Goal: Task Accomplishment & Management: Use online tool/utility

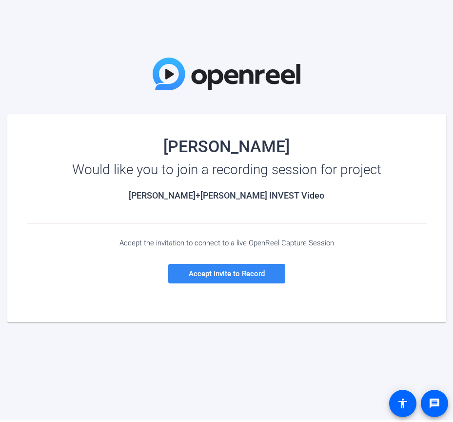
click at [211, 270] on span "Accept invite to Record" at bounding box center [227, 273] width 76 height 9
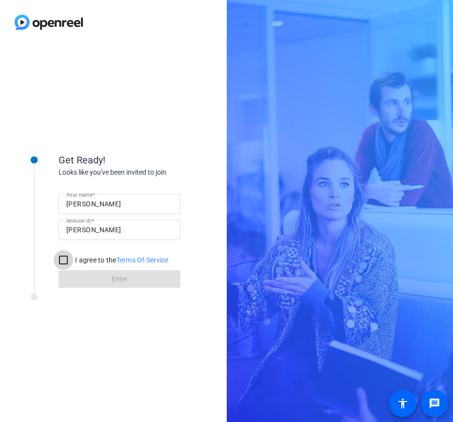
click at [64, 259] on input "I agree to the Terms Of Service" at bounding box center [64, 260] width 20 height 20
checkbox input "true"
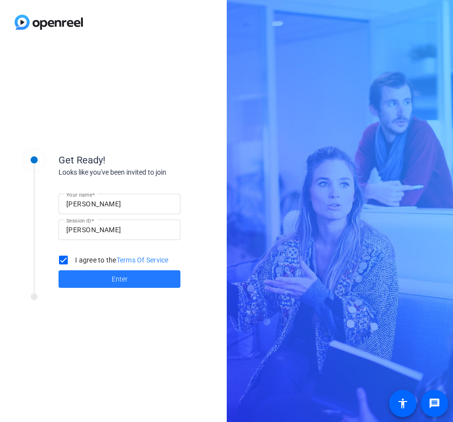
click at [87, 277] on span at bounding box center [120, 279] width 122 height 23
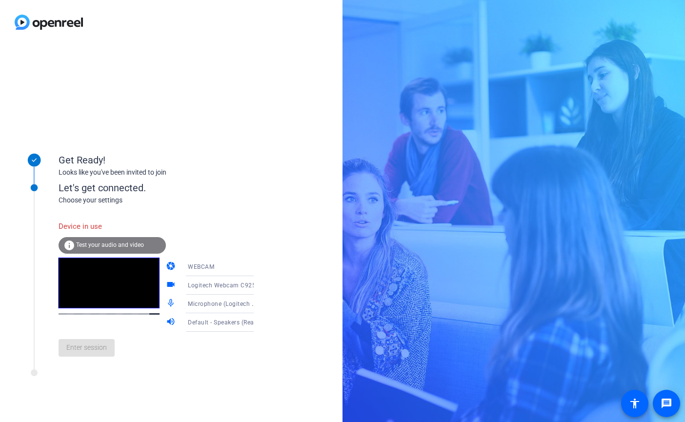
click at [229, 305] on span "Microphone (Logitech Webcam C925e) (046d:085b)" at bounding box center [262, 304] width 148 height 8
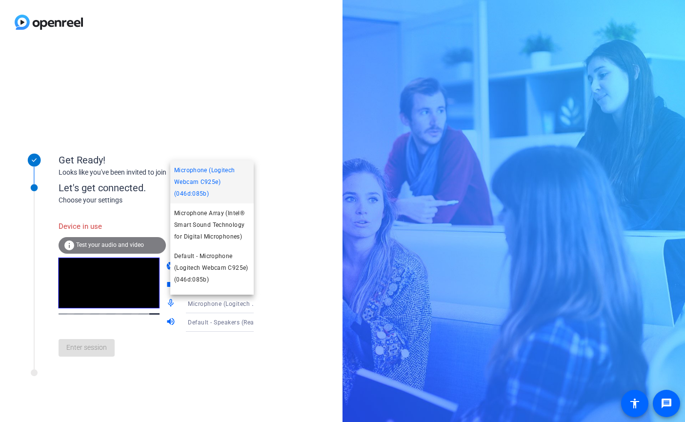
click at [306, 287] on div at bounding box center [342, 211] width 685 height 422
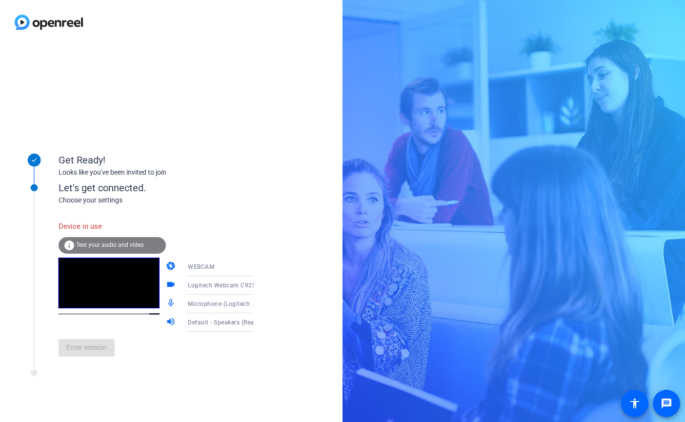
click at [258, 287] on icon at bounding box center [264, 286] width 12 height 12
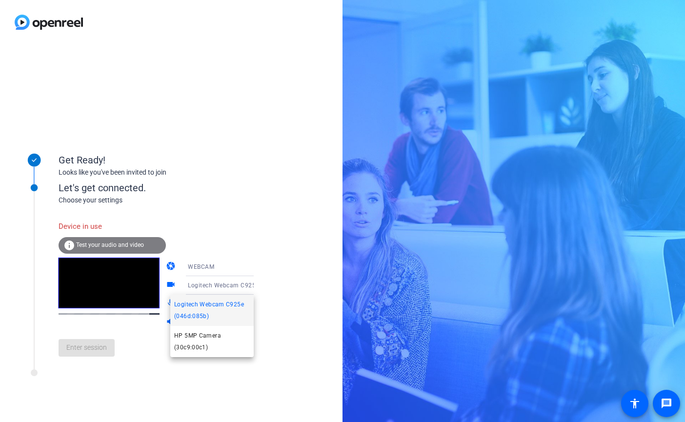
click at [290, 272] on div at bounding box center [342, 211] width 685 height 422
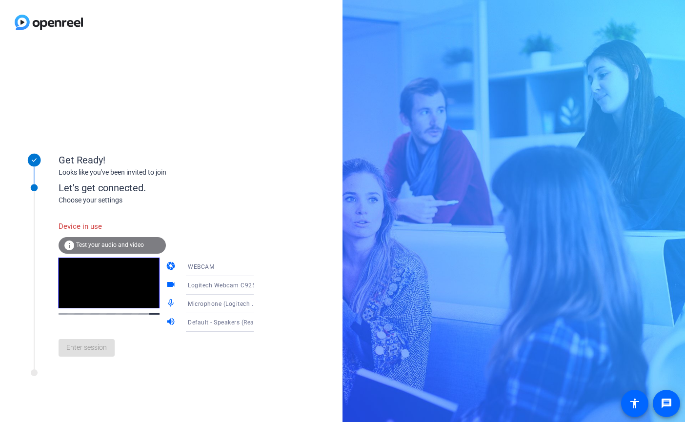
click at [212, 324] on span "Default - Speakers (Realtek(R) Audio)" at bounding box center [240, 322] width 105 height 8
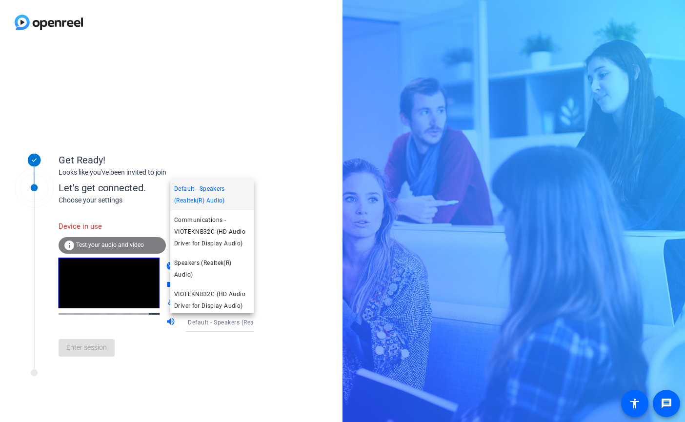
click at [201, 347] on div at bounding box center [342, 211] width 685 height 422
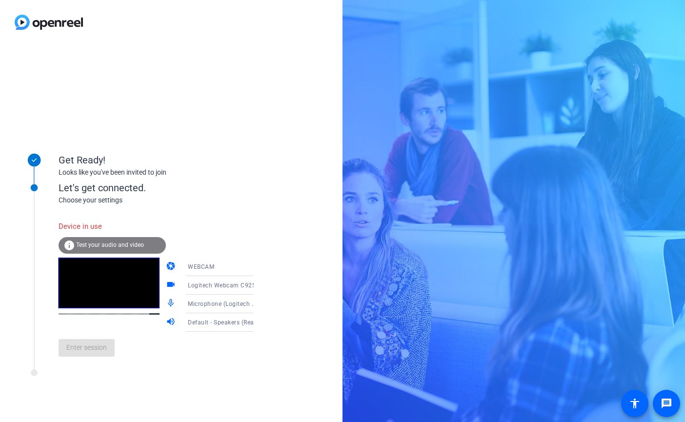
click at [94, 349] on div "Enter session" at bounding box center [166, 348] width 215 height 32
click at [95, 360] on div "Enter session" at bounding box center [166, 348] width 215 height 32
click at [115, 240] on div "info Test your audio and video" at bounding box center [112, 245] width 107 height 17
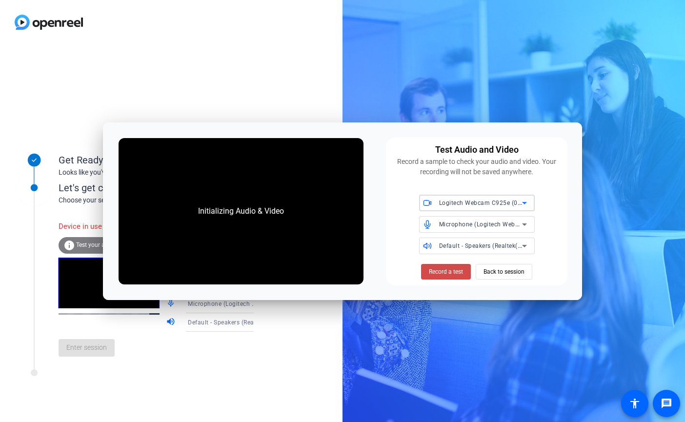
click at [449, 271] on span "Record a test" at bounding box center [446, 272] width 34 height 9
click at [453, 200] on span "Logitech Webcam C925e (046d:085b)" at bounding box center [493, 203] width 108 height 8
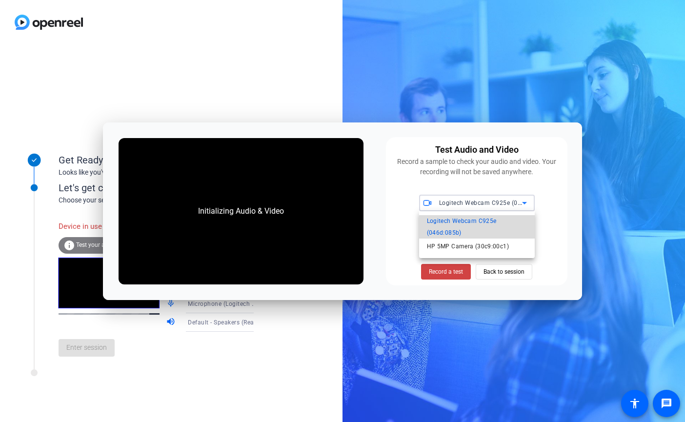
click at [453, 222] on span "Logitech Webcam C925e (046d:085b)" at bounding box center [477, 226] width 100 height 23
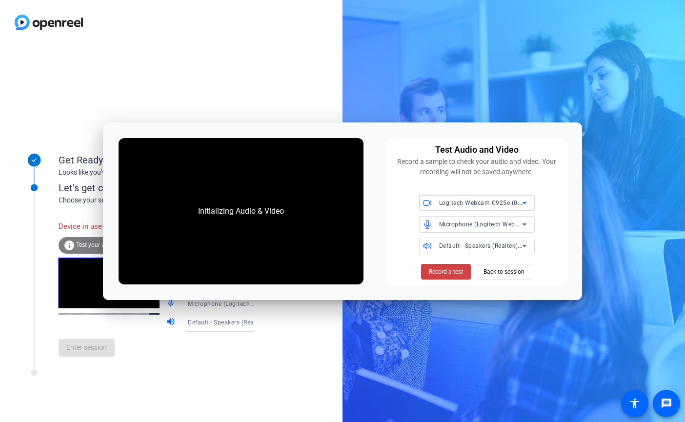
click at [453, 227] on span "Microphone (Logitech Webcam C925e) (046d:085b)" at bounding box center [513, 224] width 148 height 8
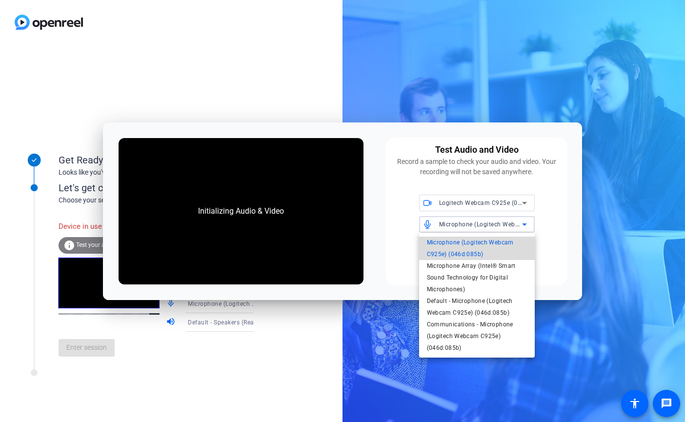
click at [453, 242] on span "Microphone (Logitech Webcam C925e) (046d:085b)" at bounding box center [477, 248] width 100 height 23
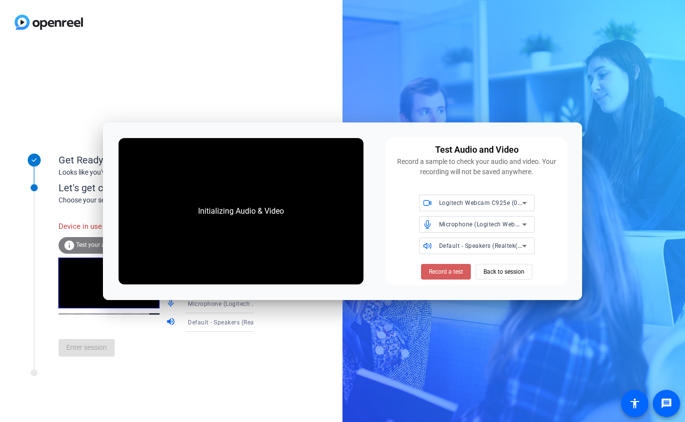
click at [447, 268] on span "Record a test" at bounding box center [446, 272] width 34 height 9
click at [453, 273] on span "Back to session" at bounding box center [504, 272] width 41 height 19
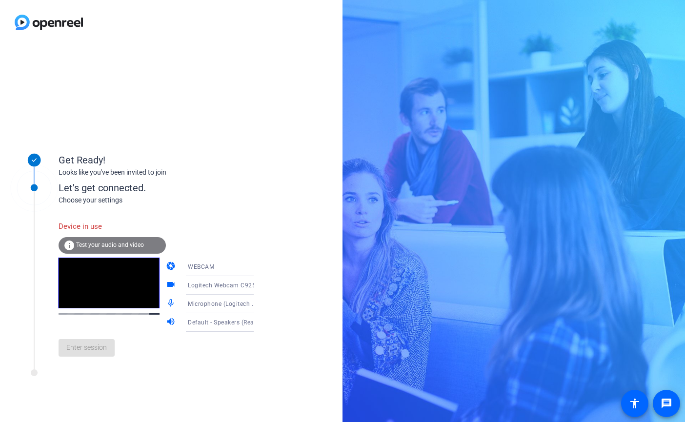
click at [62, 352] on div "Enter session" at bounding box center [166, 348] width 215 height 32
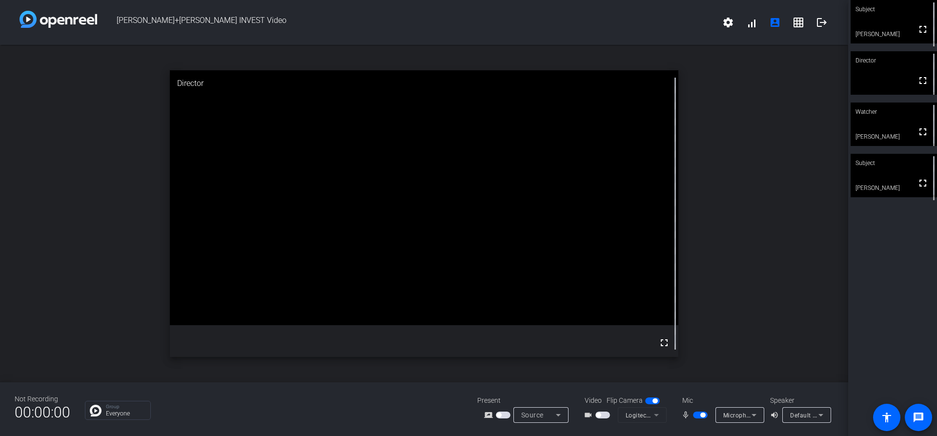
click at [602, 417] on span "button" at bounding box center [603, 415] width 15 height 7
click at [661, 412] on mat-form-field "Logitech Webcam C925e (046d:085b)" at bounding box center [642, 415] width 49 height 16
click at [660, 414] on mat-form-field "Logitech Webcam C925e (046d:085b)" at bounding box center [642, 415] width 49 height 16
click at [600, 413] on button "button" at bounding box center [603, 415] width 15 height 7
click at [741, 413] on span "Microphone (Logitech Webcam C925e) (046d:085b)" at bounding box center [797, 415] width 148 height 8
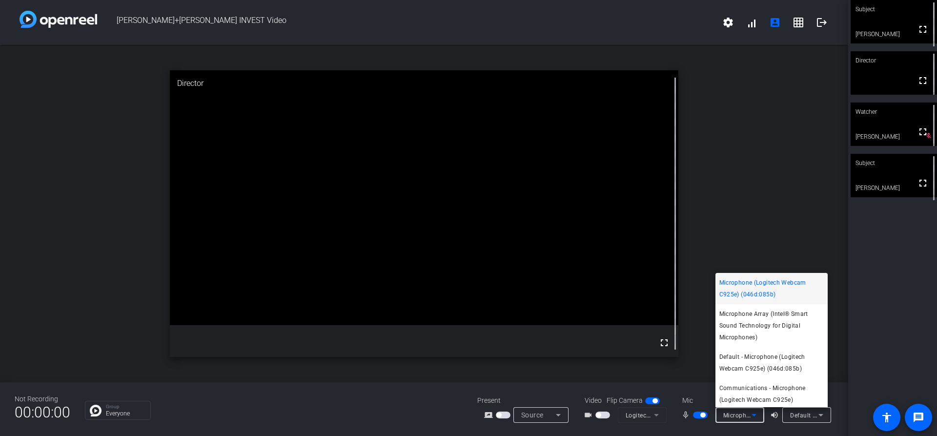
click at [740, 414] on div at bounding box center [468, 218] width 937 height 436
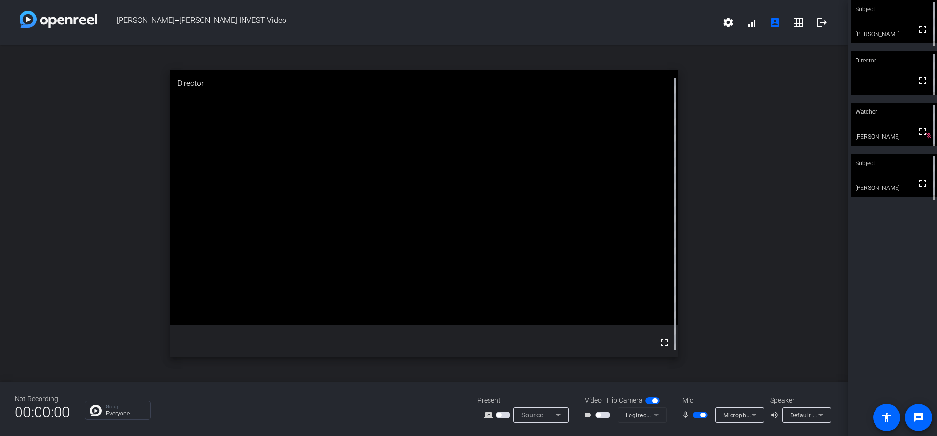
click at [659, 419] on mat-form-field "Logitech Webcam C925e (046d:085b)" at bounding box center [642, 415] width 49 height 16
click at [618, 416] on mat-form-field "Logitech Webcam C925e (046d:085b)" at bounding box center [642, 415] width 49 height 16
click at [613, 412] on div "videocam_outline" at bounding box center [601, 415] width 34 height 12
click at [605, 414] on span "button" at bounding box center [603, 415] width 15 height 7
click at [640, 412] on mat-form-field "Logitech Webcam C925e (046d:085b)" at bounding box center [642, 415] width 49 height 16
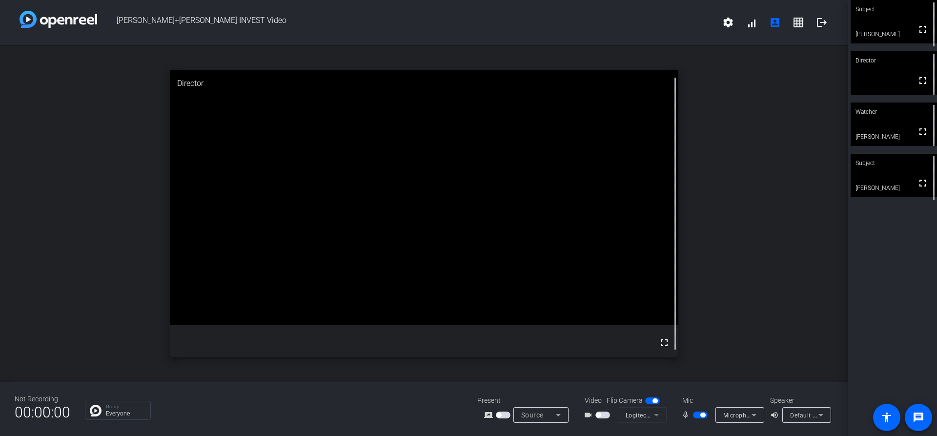
click at [643, 414] on mat-form-field "Logitech Webcam C925e (046d:085b)" at bounding box center [642, 415] width 49 height 16
click at [596, 412] on button "button" at bounding box center [603, 415] width 15 height 7
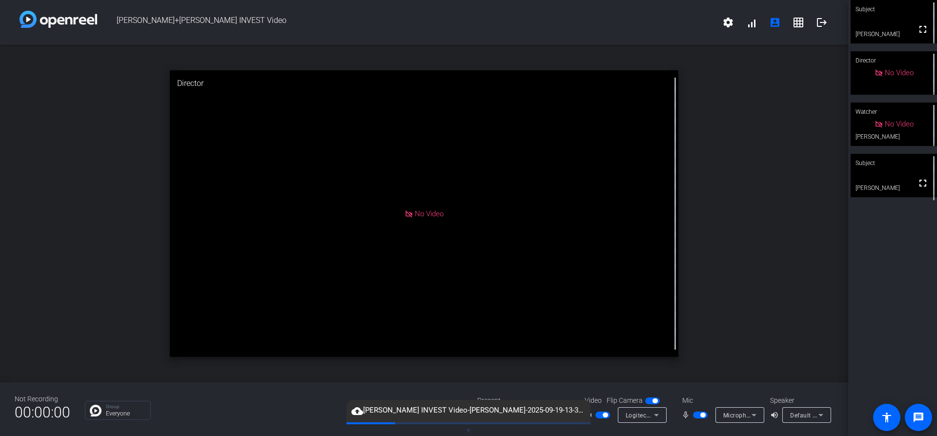
click at [818, 215] on div "open_in_new Director No Video" at bounding box center [424, 213] width 848 height 337
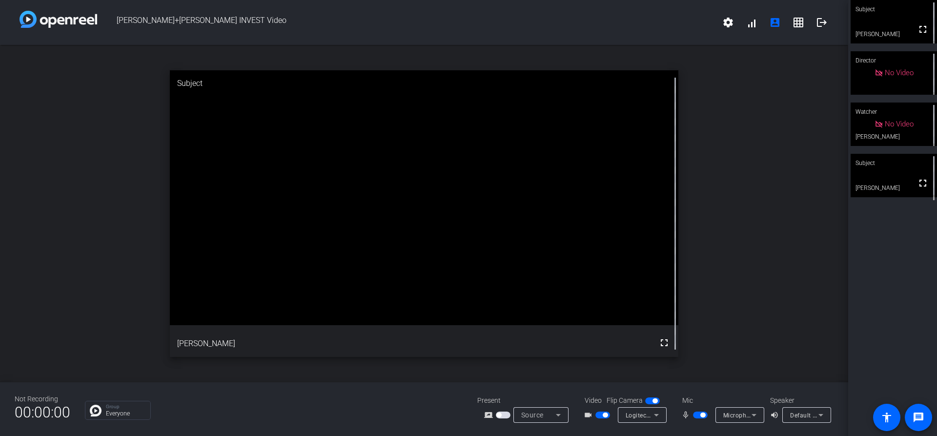
click at [192, 122] on video at bounding box center [424, 197] width 509 height 254
